Goal: Navigation & Orientation: Find specific page/section

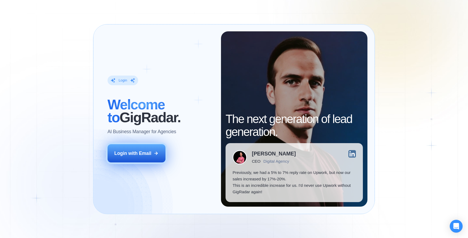
click at [134, 150] on button "Login with Email" at bounding box center [137, 153] width 58 height 18
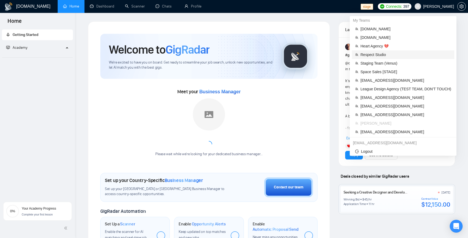
click at [389, 56] on span "Respect Studio" at bounding box center [405, 55] width 91 height 6
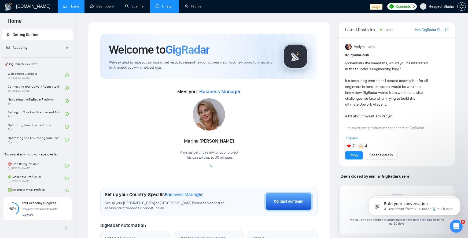
click at [164, 7] on link "Chats" at bounding box center [165, 6] width 18 height 5
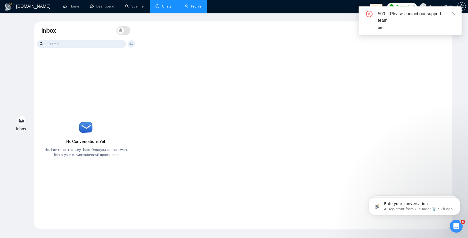
click at [200, 6] on link "Profile" at bounding box center [193, 6] width 17 height 5
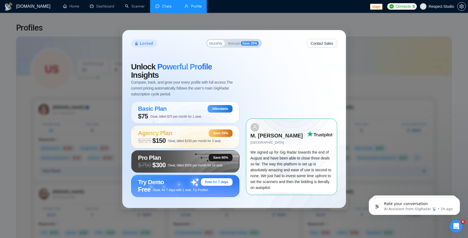
click at [166, 8] on link "Chats" at bounding box center [165, 6] width 18 height 5
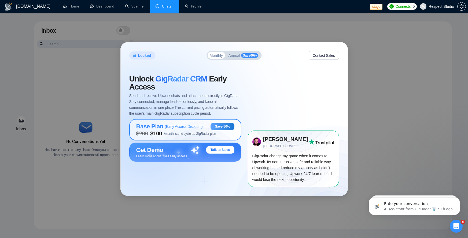
click at [180, 128] on span "( Early Access Discount )" at bounding box center [184, 126] width 38 height 4
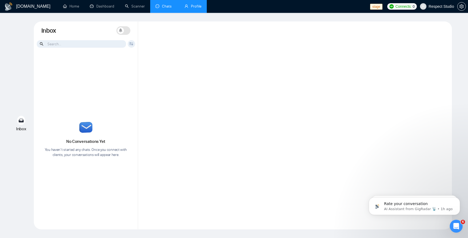
click at [195, 8] on link "Profile" at bounding box center [193, 6] width 17 height 5
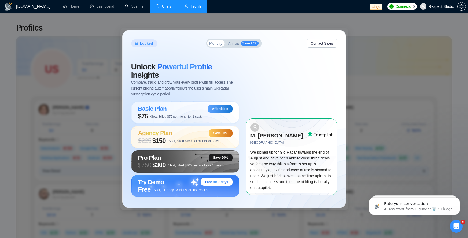
click at [165, 8] on link "Chats" at bounding box center [165, 6] width 18 height 5
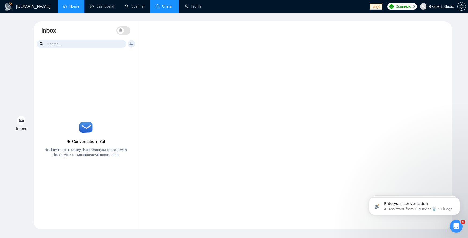
click at [72, 4] on link "Home" at bounding box center [71, 6] width 16 height 5
